Goal: Transaction & Acquisition: Book appointment/travel/reservation

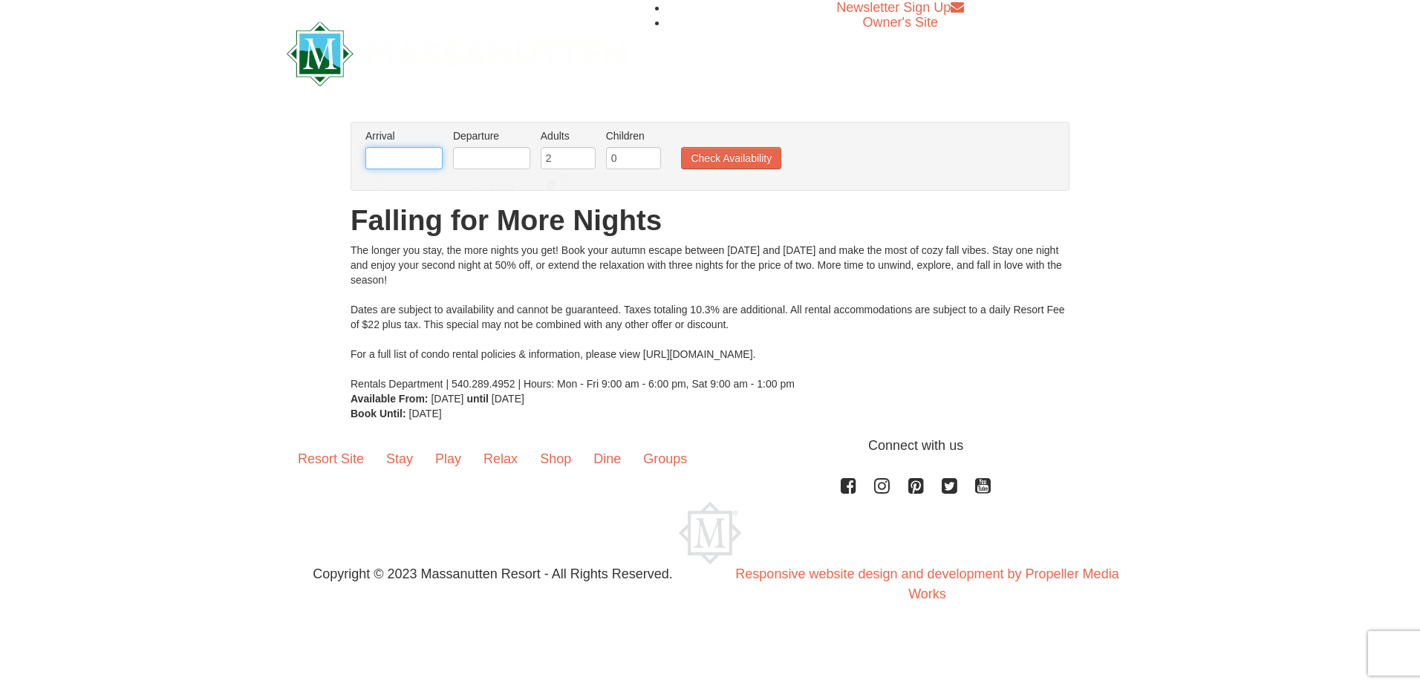
click at [411, 163] on input "text" at bounding box center [404, 158] width 77 height 22
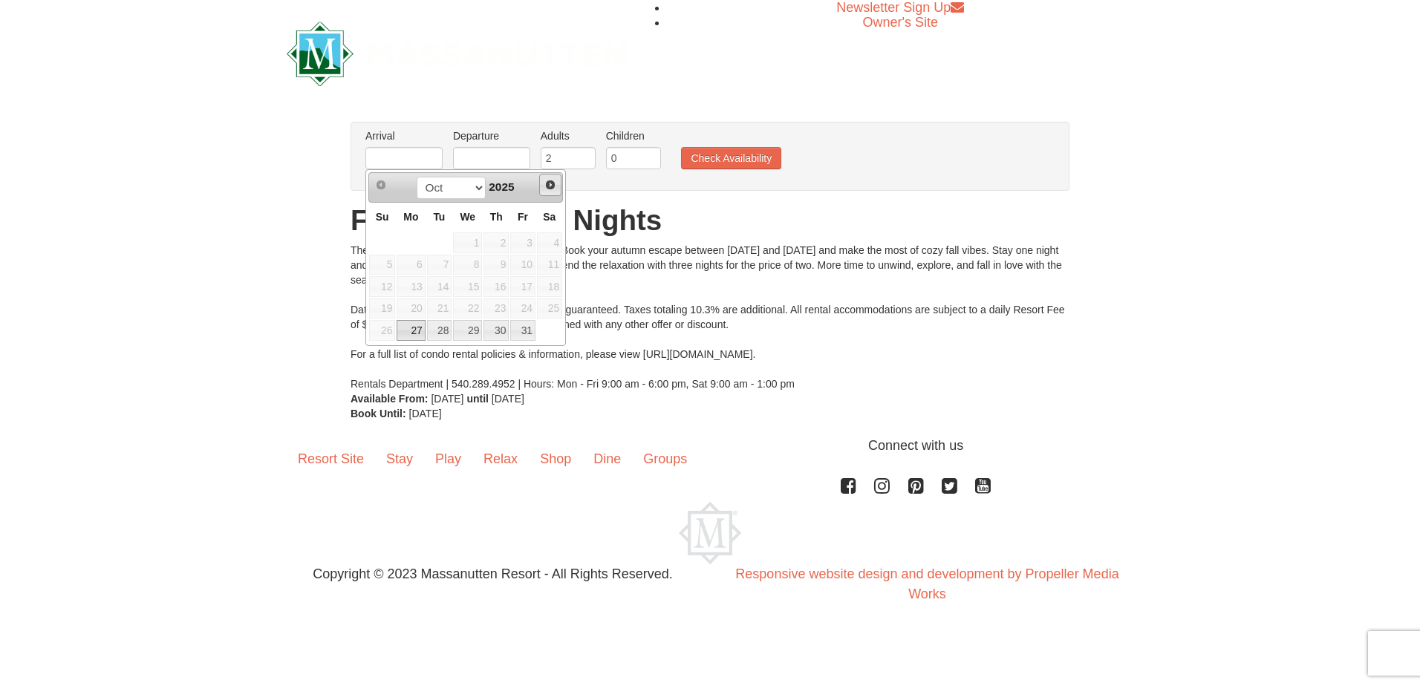
click at [549, 183] on span "Next" at bounding box center [551, 185] width 12 height 12
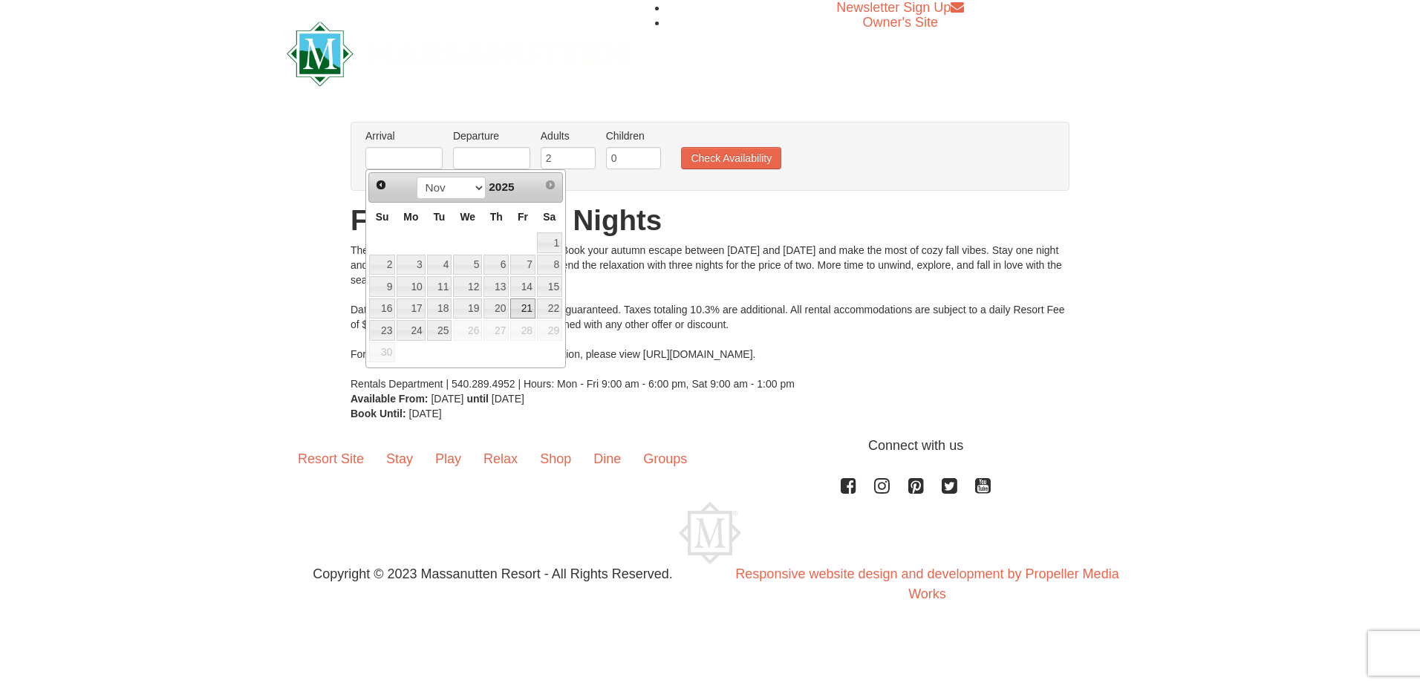
click at [525, 308] on link "21" at bounding box center [522, 309] width 25 height 21
type input "[DATE]"
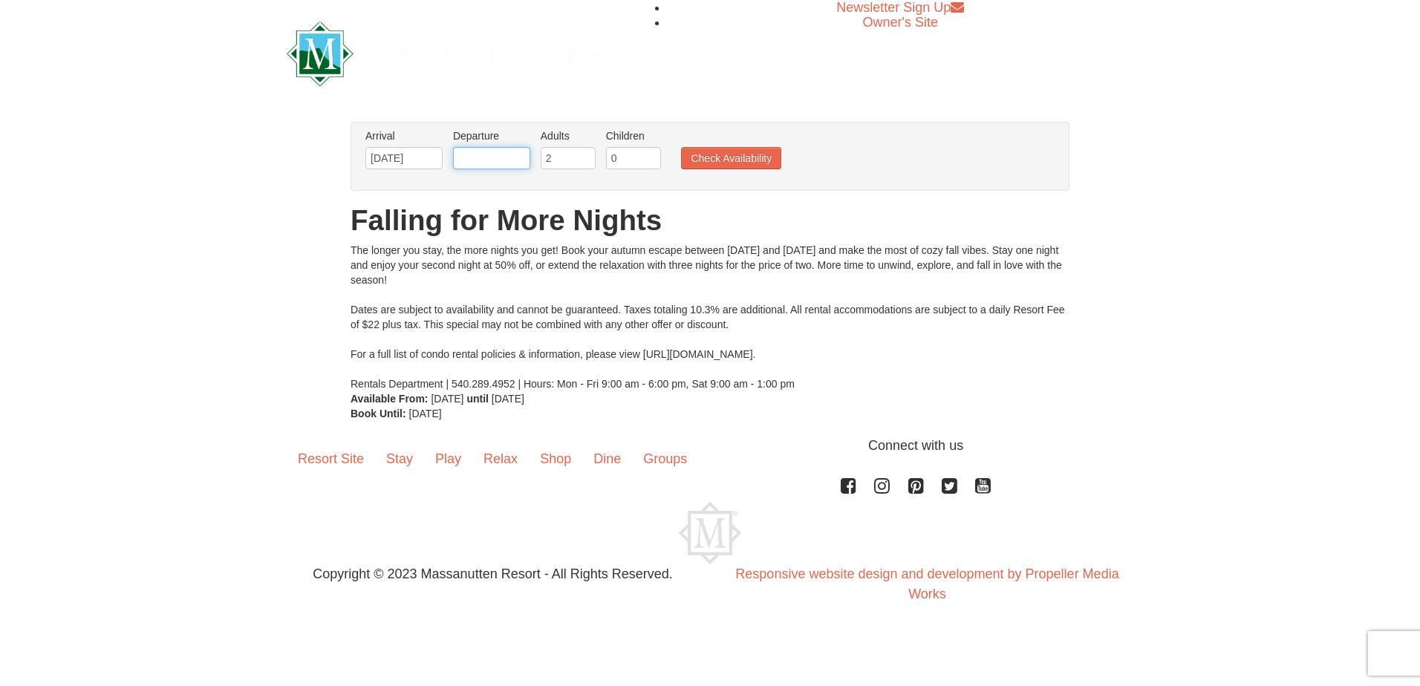
click at [481, 157] on input "text" at bounding box center [491, 158] width 77 height 22
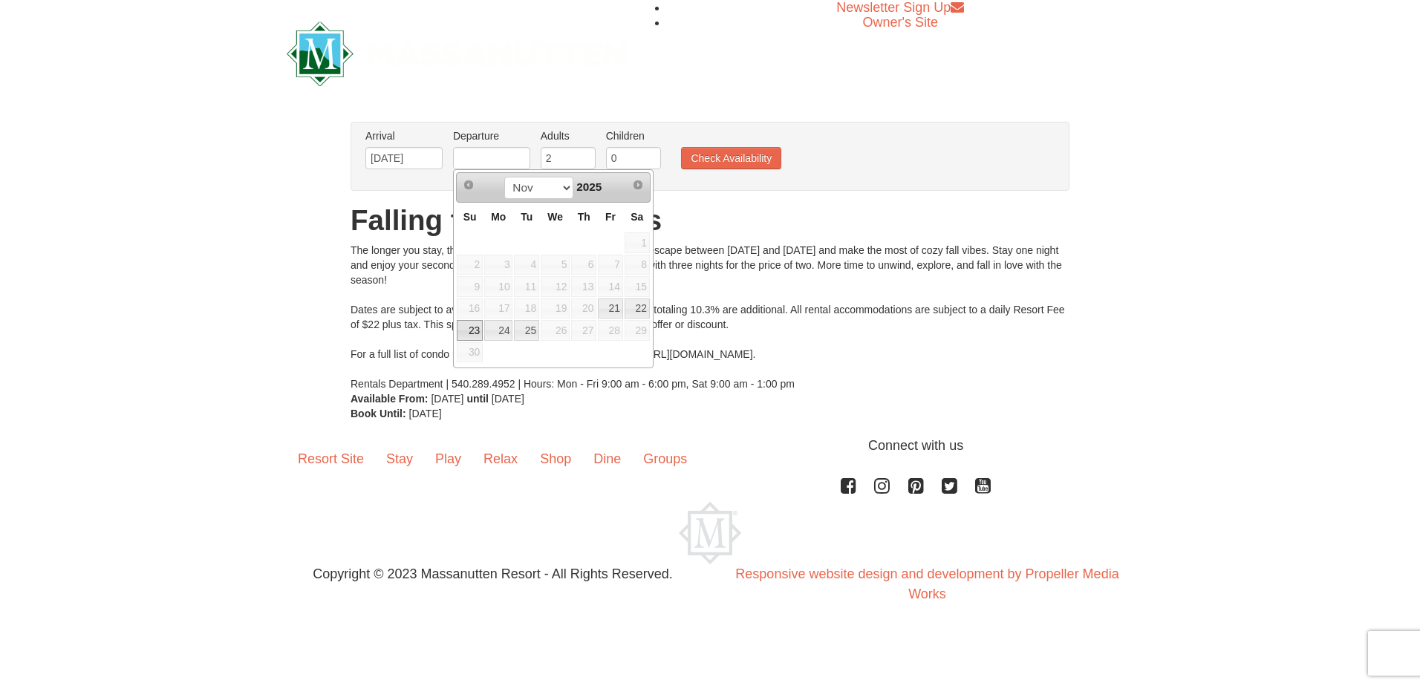
click at [467, 328] on link "23" at bounding box center [470, 330] width 26 height 21
type input "[DATE]"
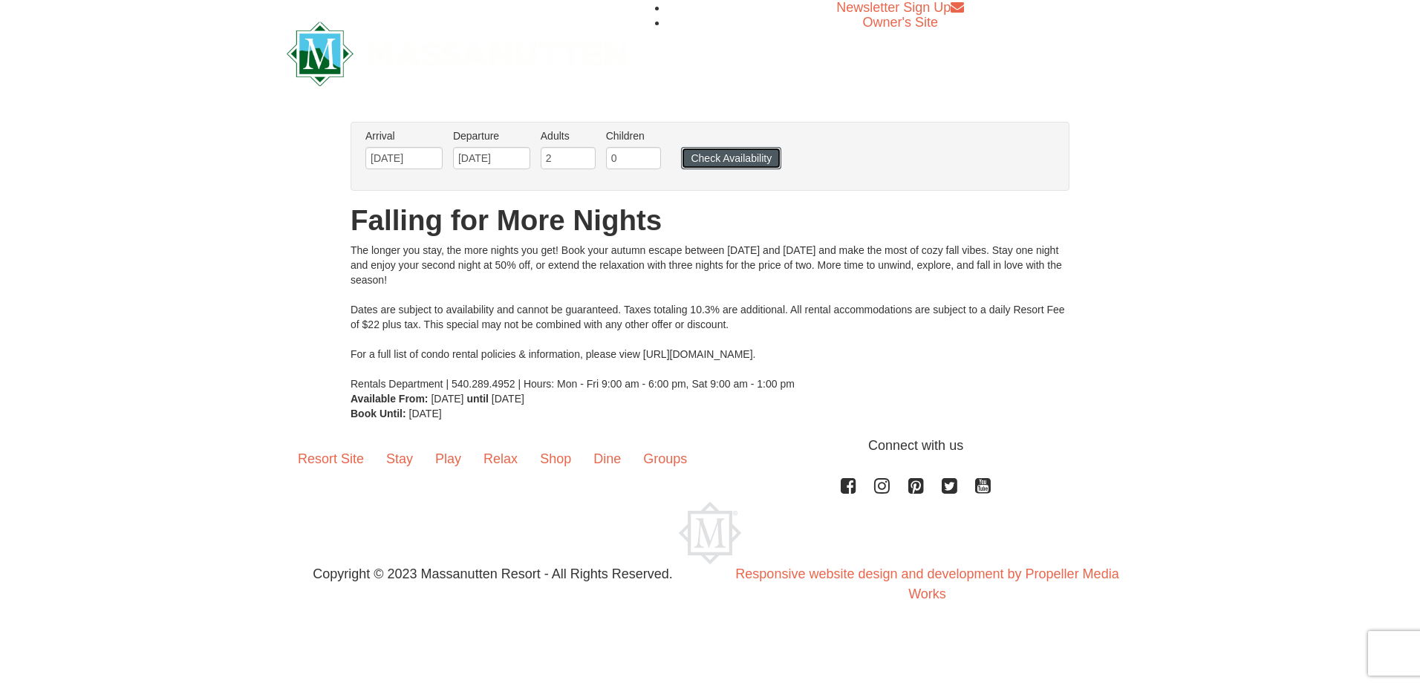
click at [706, 160] on button "Check Availability" at bounding box center [731, 158] width 100 height 22
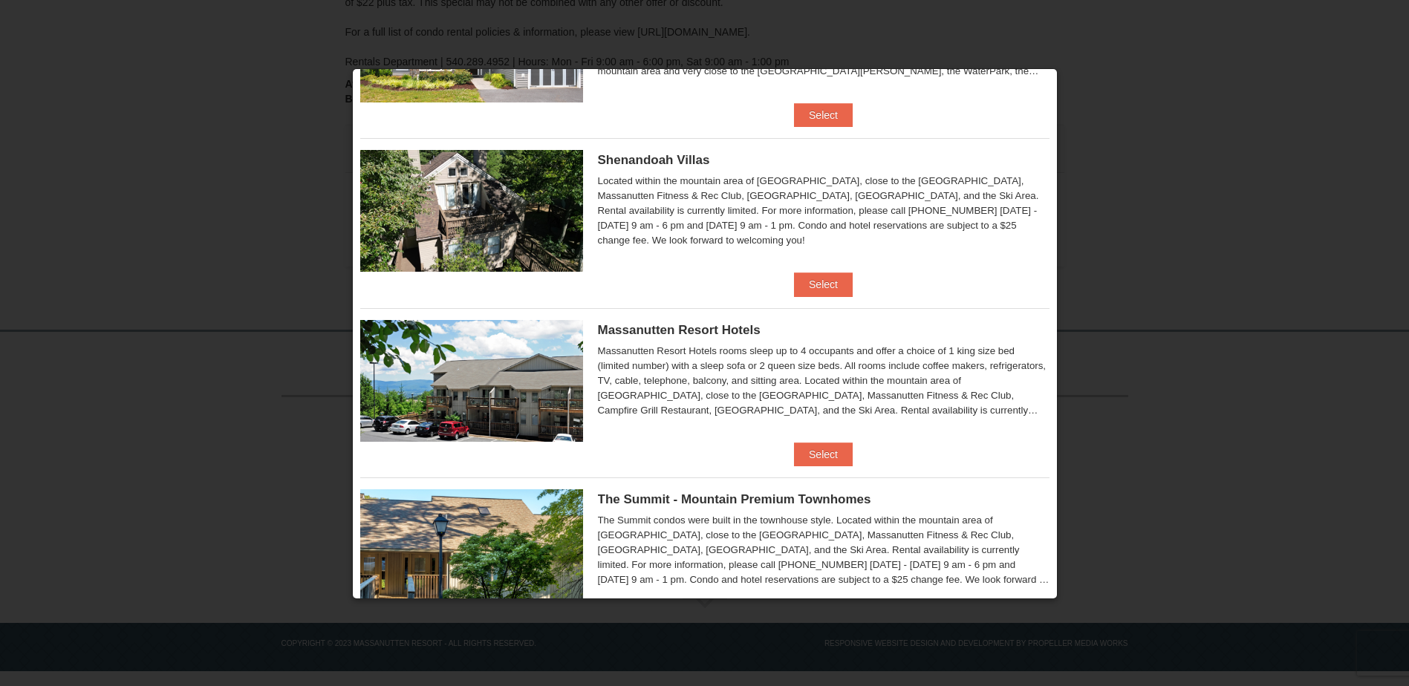
scroll to position [271, 0]
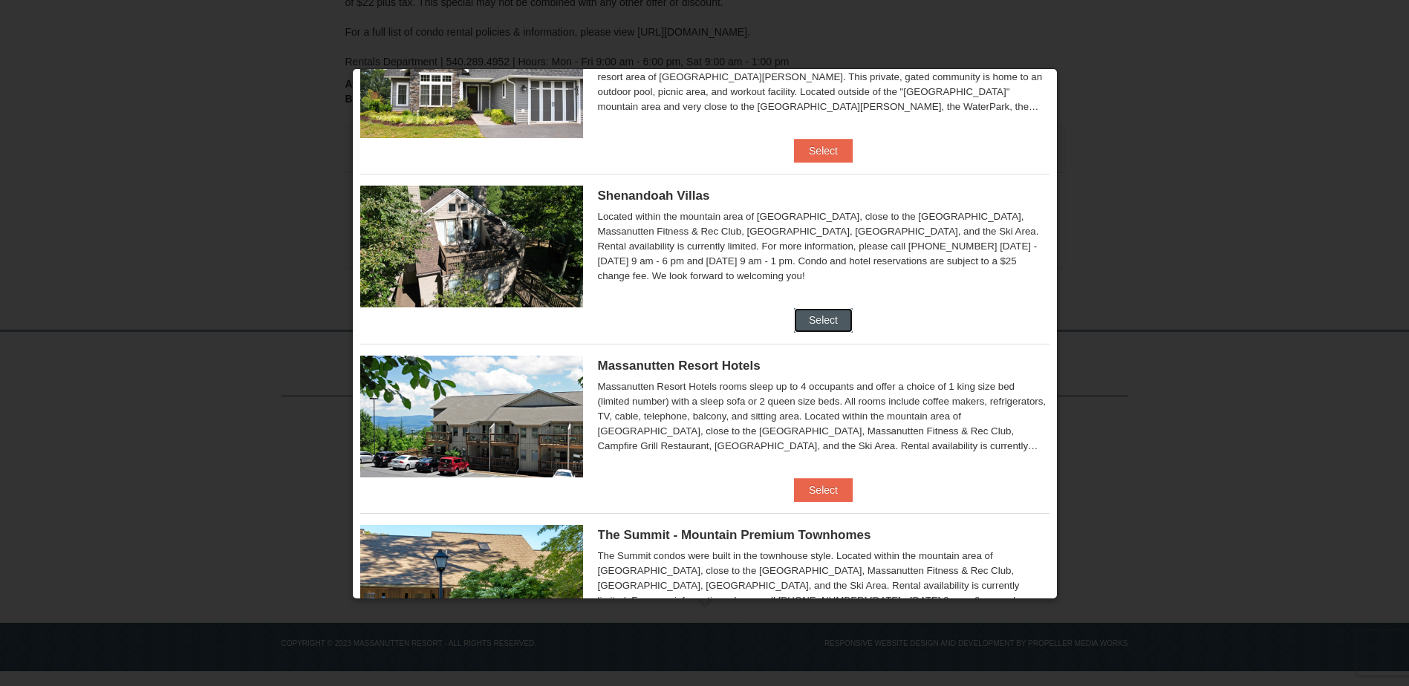
click at [818, 318] on button "Select" at bounding box center [823, 320] width 59 height 24
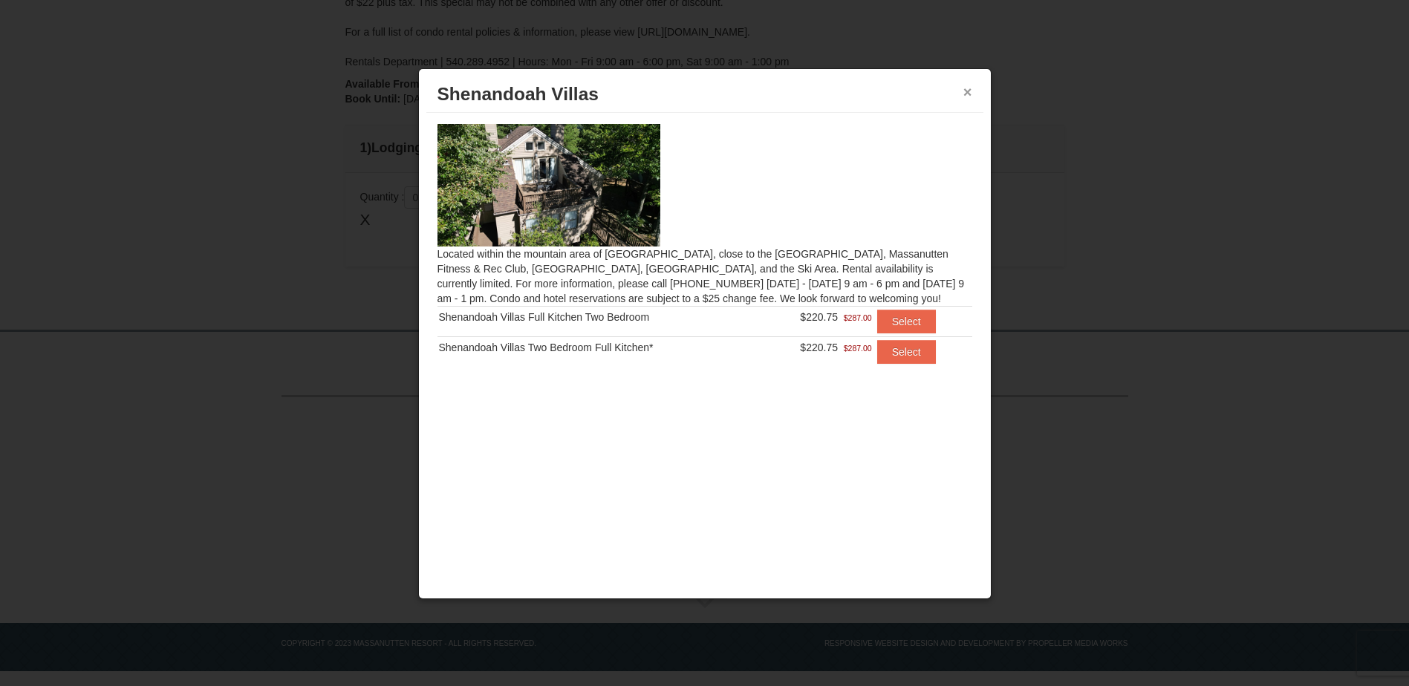
click at [967, 95] on button "×" at bounding box center [968, 92] width 9 height 15
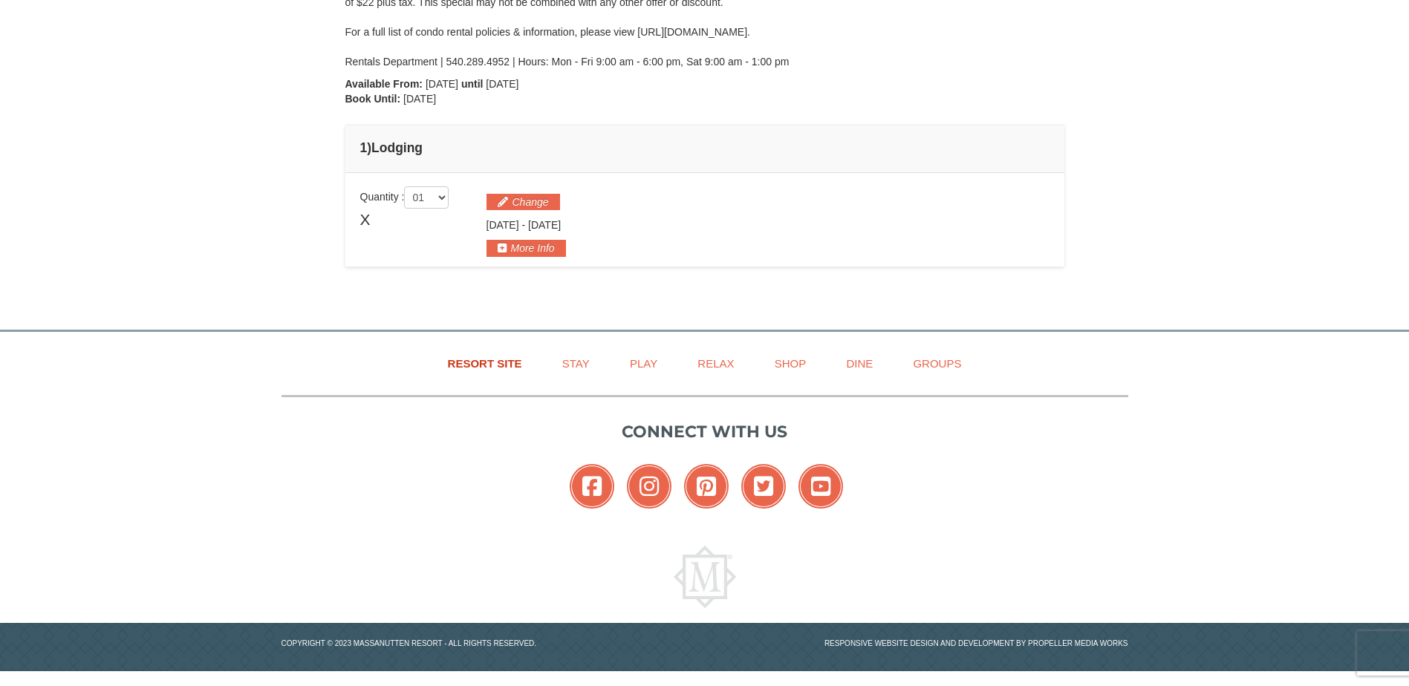
scroll to position [0, 0]
